Goal: Information Seeking & Learning: Learn about a topic

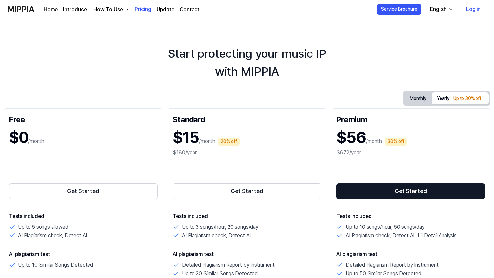
click at [58, 10] on div "Home Introduce How To Use Pricing Update Contact" at bounding box center [122, 9] width 156 height 18
click at [77, 7] on link "Introduce" at bounding box center [75, 10] width 24 height 8
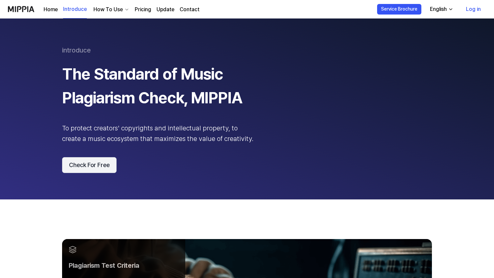
click at [104, 161] on button "Check For Free" at bounding box center [89, 165] width 54 height 16
click at [145, 11] on link "Pricing" at bounding box center [143, 10] width 17 height 8
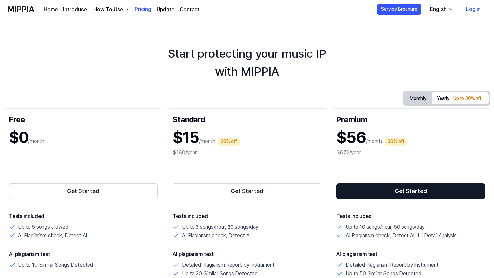
scroll to position [51, 0]
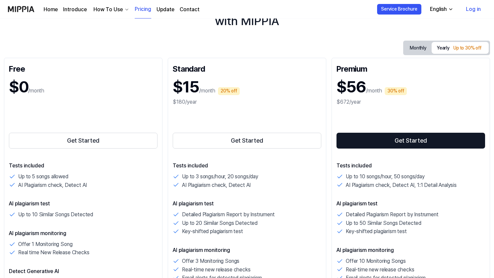
click at [419, 50] on button "Monthly" at bounding box center [417, 48] width 27 height 10
click at [435, 47] on button "Yearly Up to 30% off" at bounding box center [459, 48] width 57 height 12
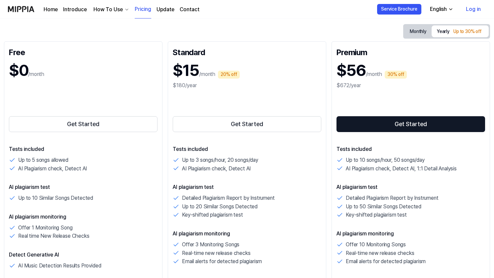
scroll to position [80, 0]
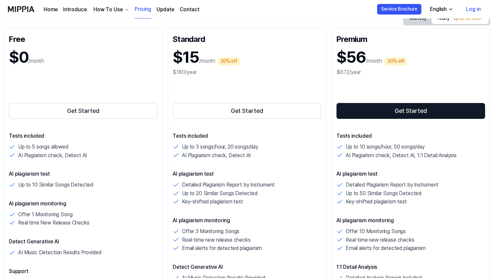
click at [117, 194] on div "Tests included Up to 5 songs allowed AI Plagiarism check, Detect AI AI plagiari…" at bounding box center [83, 209] width 149 height 154
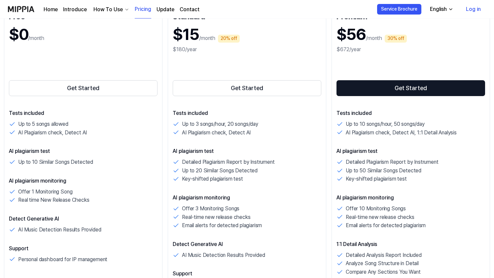
click at [103, 164] on div "Up to 10 Similar Songs Detected" at bounding box center [83, 162] width 149 height 9
